Goal: Task Accomplishment & Management: Manage account settings

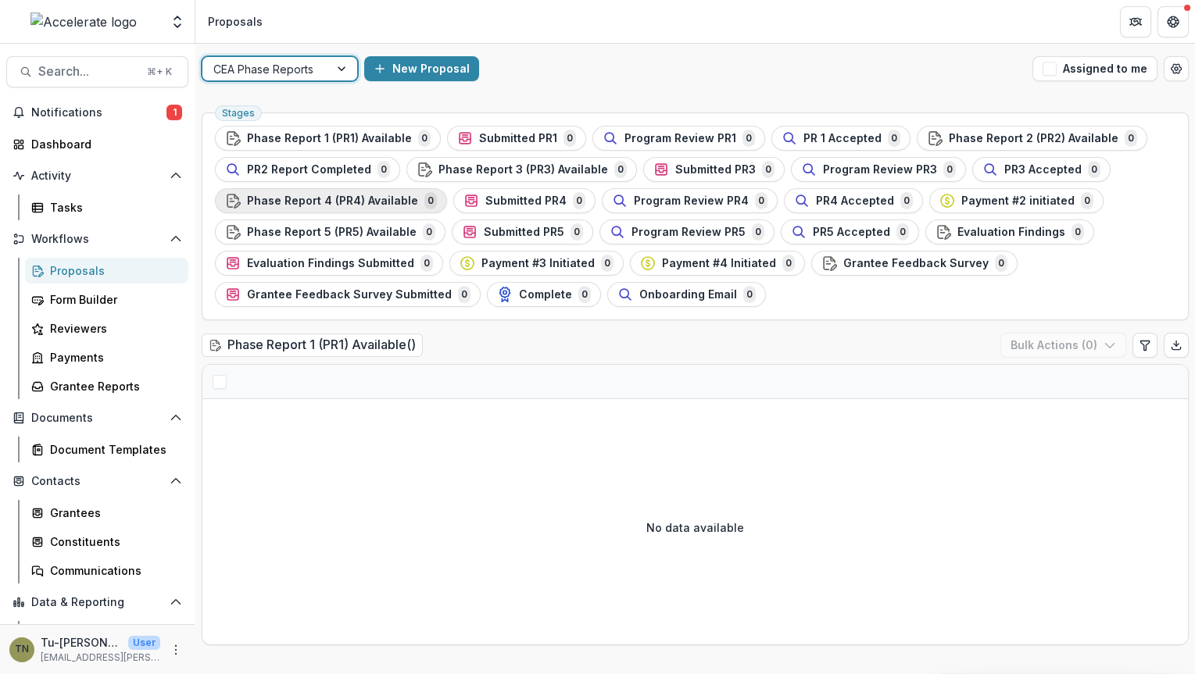
scroll to position [52, 0]
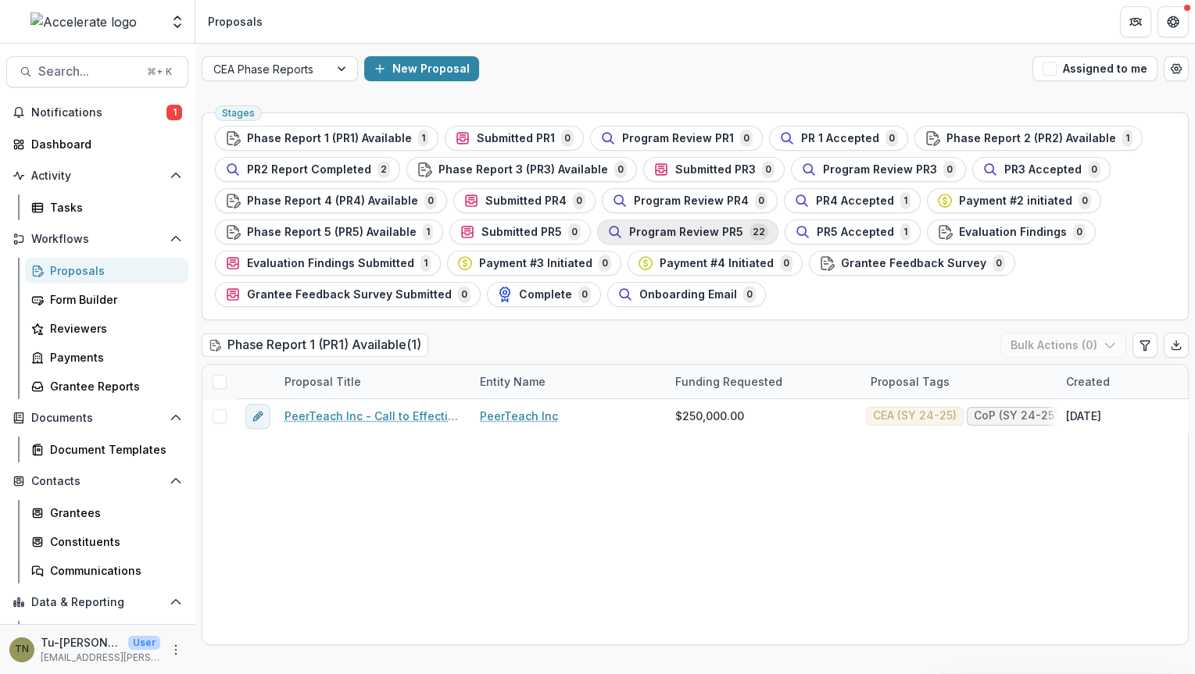
click at [645, 238] on span "Program Review PR5" at bounding box center [686, 232] width 114 height 13
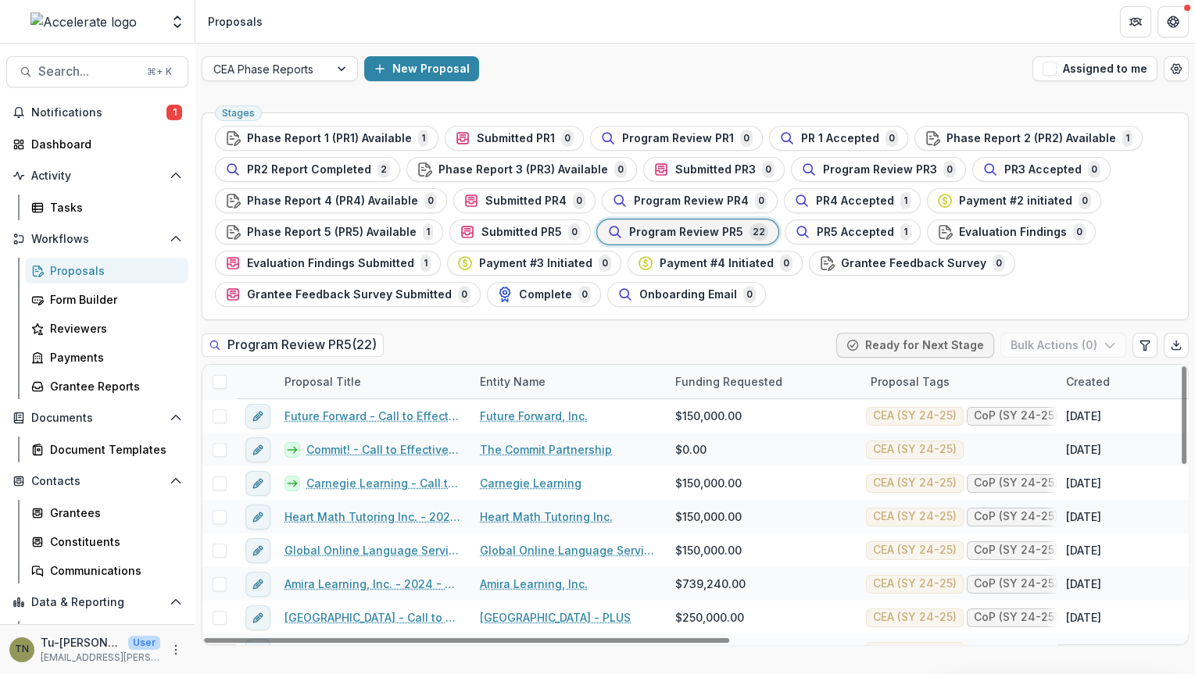
click at [217, 380] on span at bounding box center [220, 382] width 14 height 14
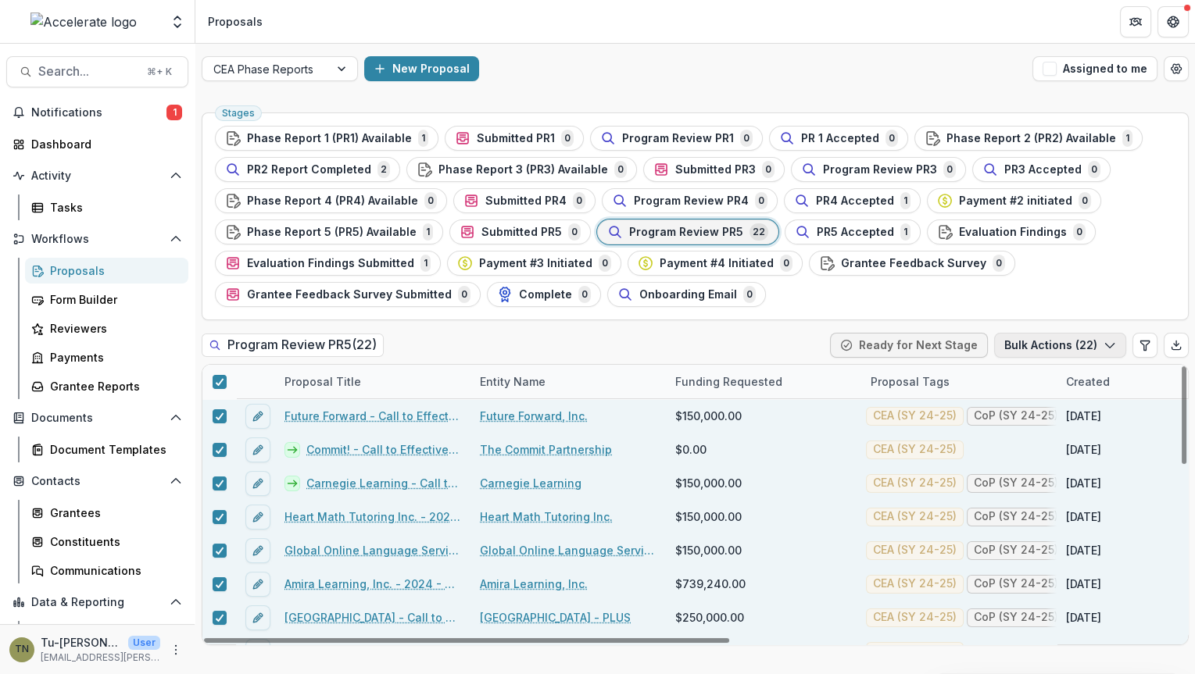
click at [1046, 342] on button "Bulk Actions ( 22 )" at bounding box center [1060, 345] width 132 height 25
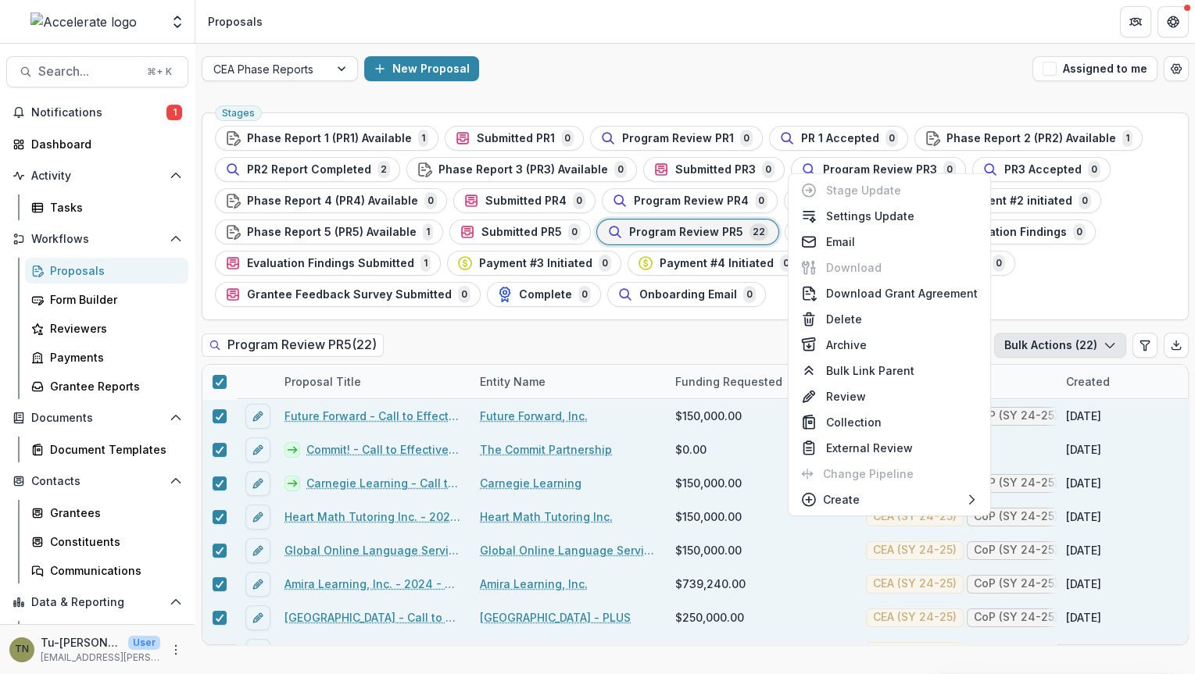
click at [717, 340] on div "Program Review PR5 ( 22 ) Ready for Next Stage Bulk Actions ( 22 )" at bounding box center [695, 348] width 987 height 31
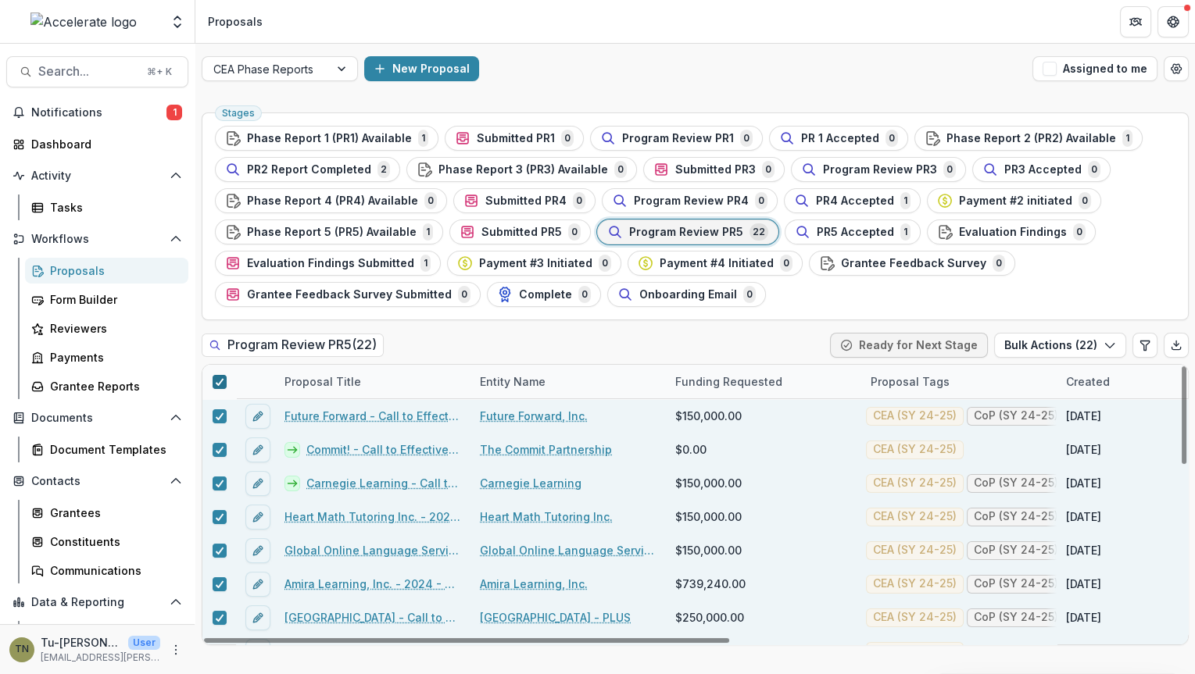
click at [213, 383] on span at bounding box center [220, 382] width 14 height 14
